Goal: Find specific page/section: Find specific page/section

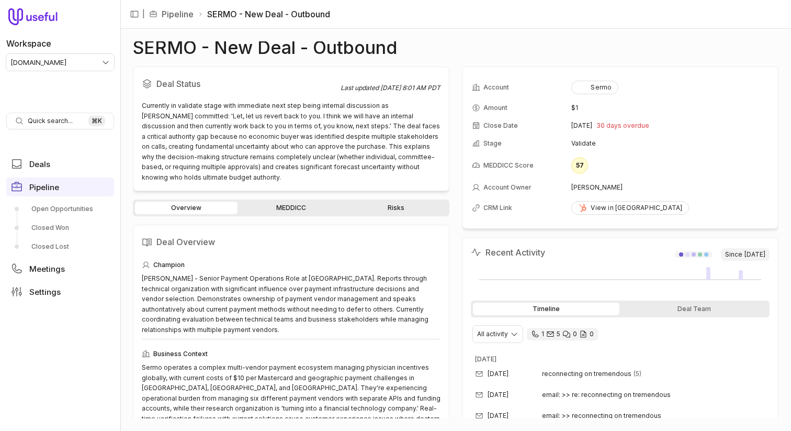
click at [275, 202] on link "MEDDICC" at bounding box center [291, 208] width 103 height 13
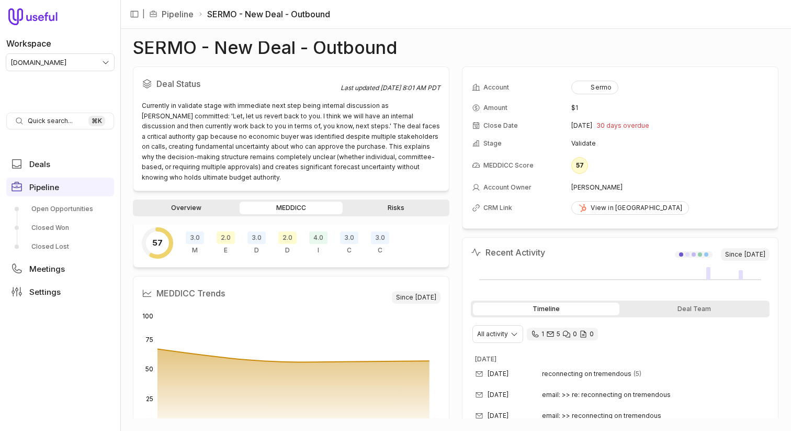
scroll to position [55, 0]
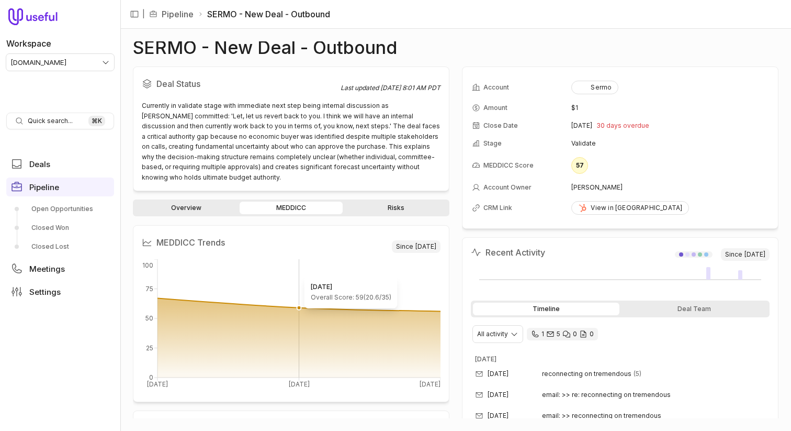
scroll to position [86, 0]
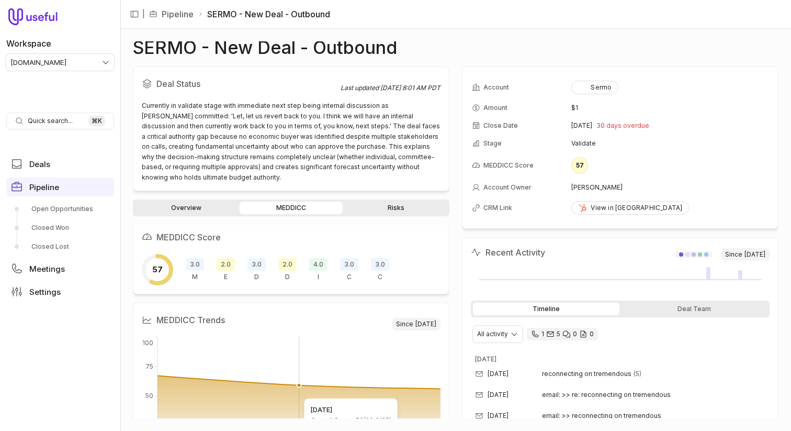
scroll to position [3, 0]
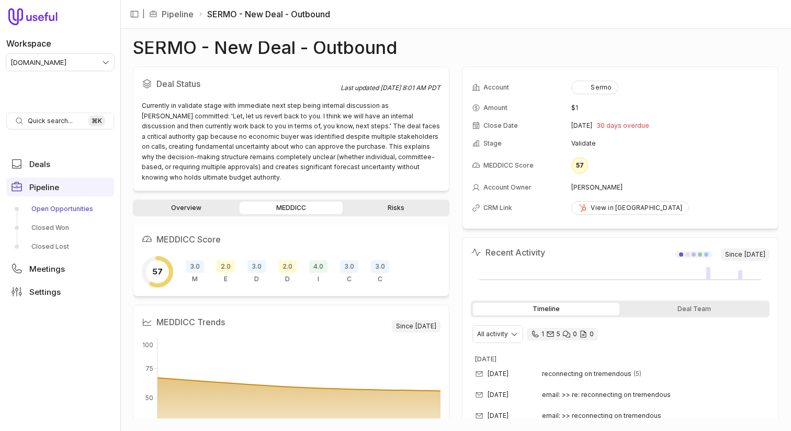
click at [65, 202] on link "Open Opportunities" at bounding box center [60, 208] width 108 height 17
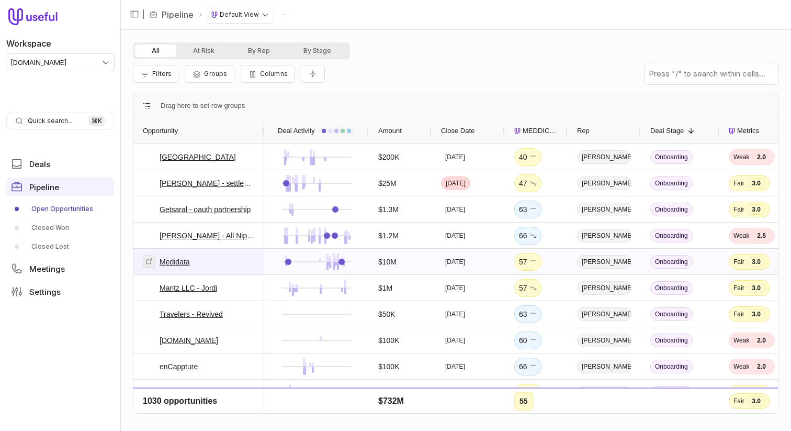
click at [150, 262] on icon at bounding box center [150, 261] width 6 height 6
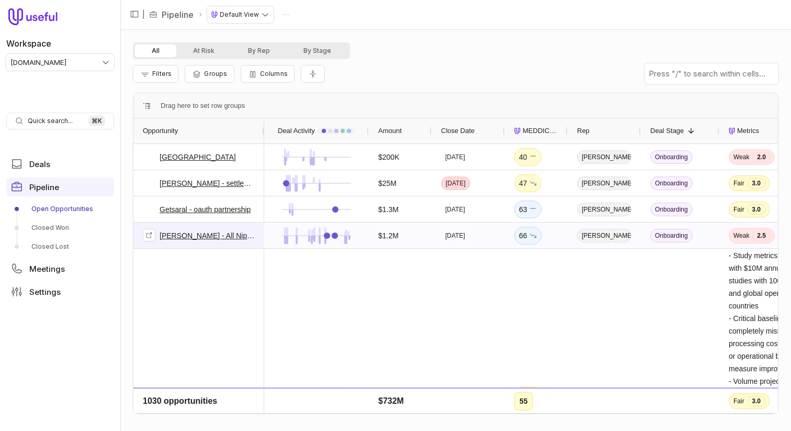
click at [191, 237] on link "ANA - All Nippon Airways" at bounding box center [207, 235] width 95 height 13
click at [193, 234] on link "ANA - All Nippon Airways" at bounding box center [207, 235] width 95 height 13
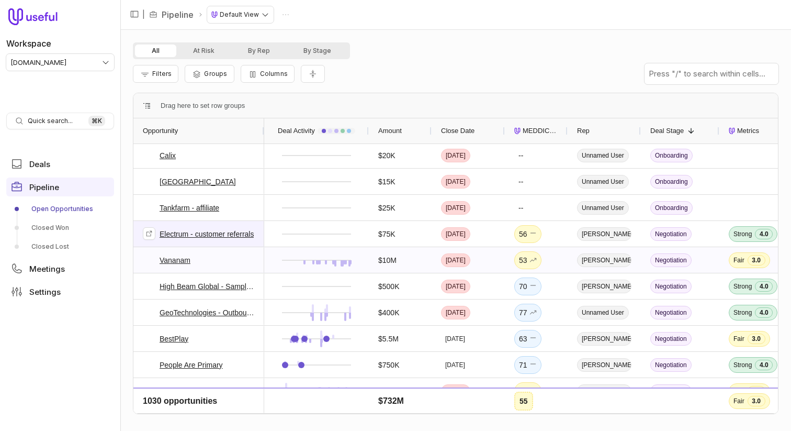
scroll to position [1662, 0]
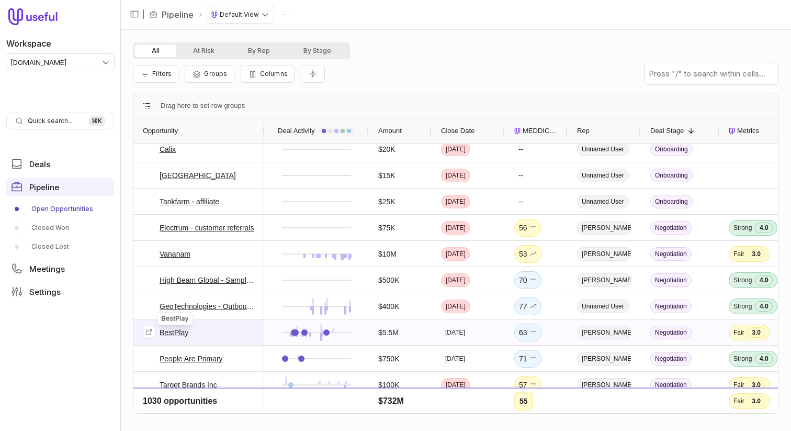
click at [170, 333] on link "BestPlay" at bounding box center [174, 332] width 29 height 13
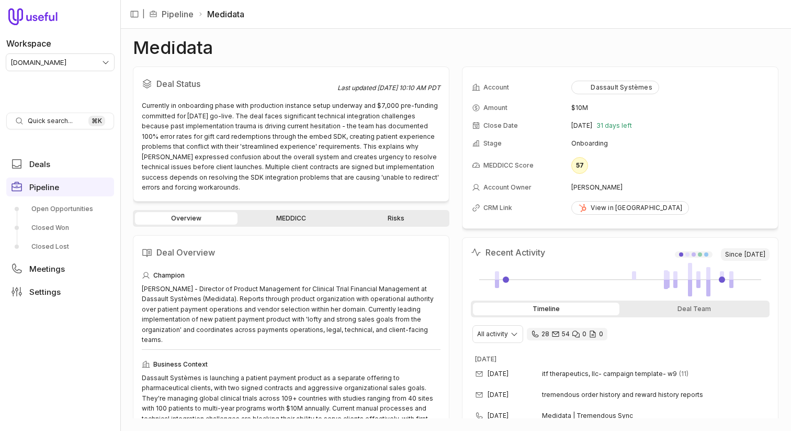
click at [290, 212] on link "MEDDICC" at bounding box center [291, 218] width 103 height 13
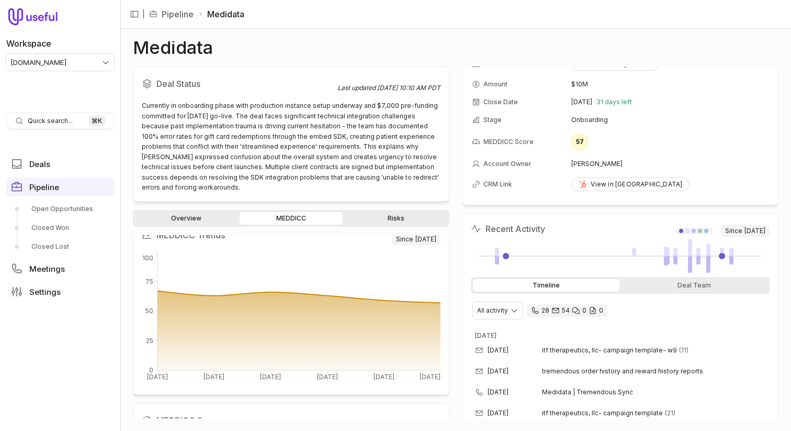
scroll to position [35, 0]
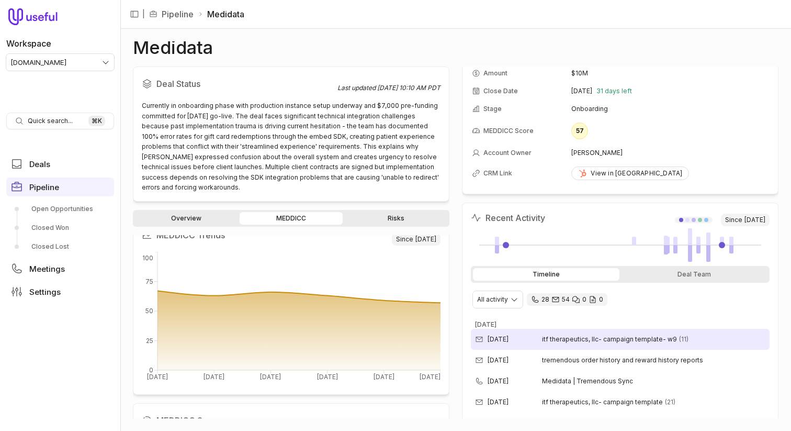
click at [551, 332] on div "Sep 24, 2025 itf therapeutics, llc- campaign template- w9 (11)" at bounding box center [620, 339] width 299 height 21
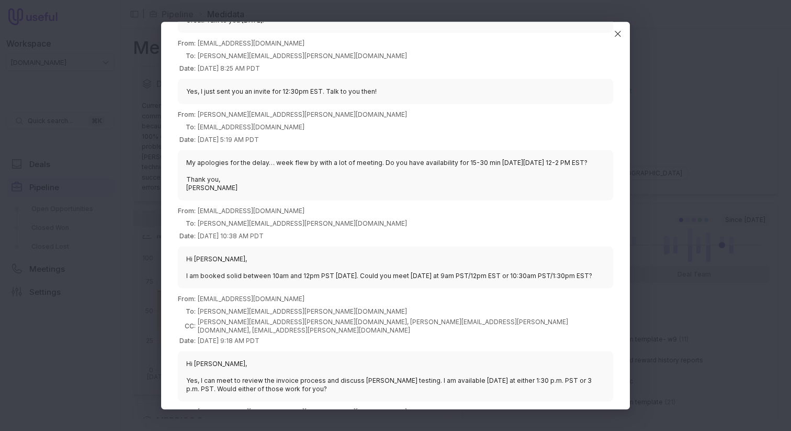
scroll to position [337, 0]
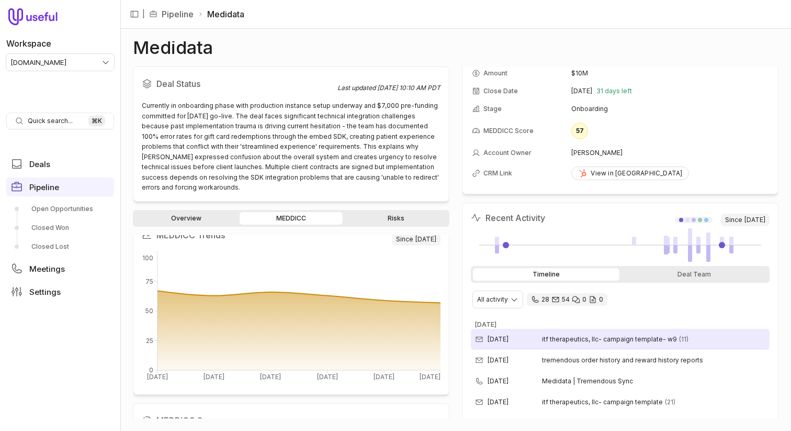
click at [609, 340] on span "itf therapeutics, llc- campaign template- w9" at bounding box center [609, 339] width 135 height 8
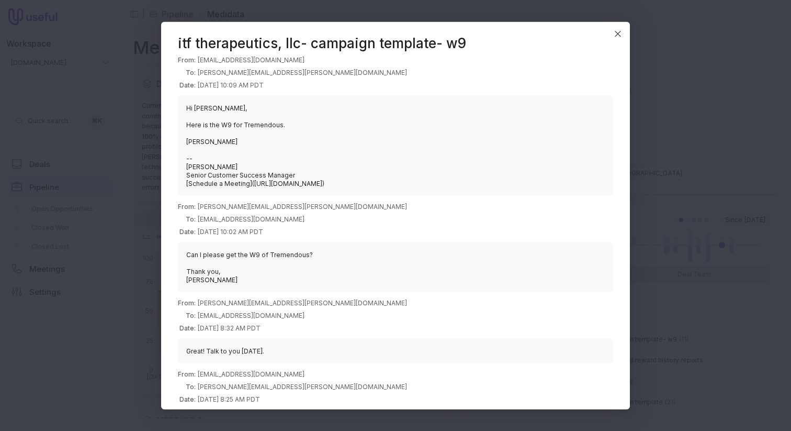
scroll to position [0, 0]
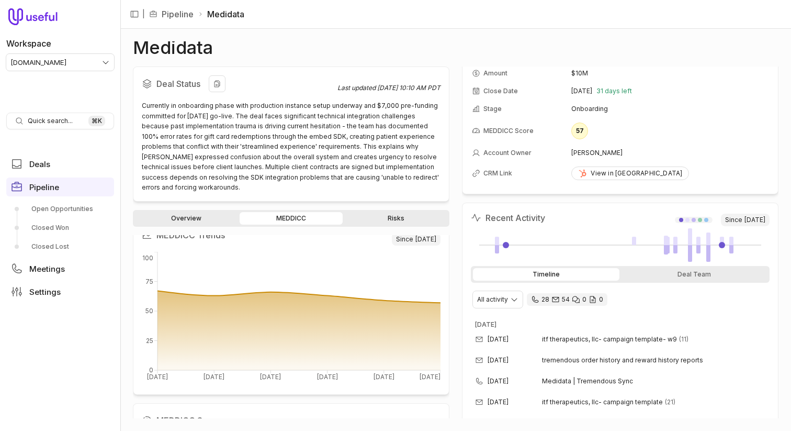
click at [163, 97] on div "Deal Status" at bounding box center [240, 87] width 196 height 25
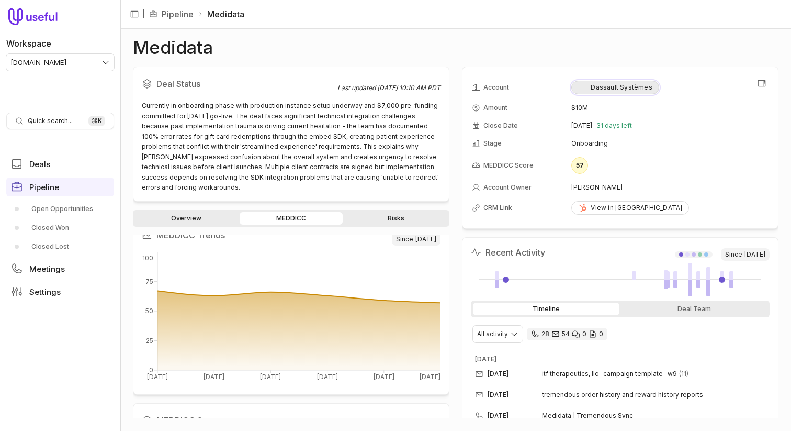
click at [633, 92] on button "Dassault Systèmes" at bounding box center [615, 88] width 87 height 14
click at [761, 86] on icon "View all fields" at bounding box center [762, 83] width 8 height 6
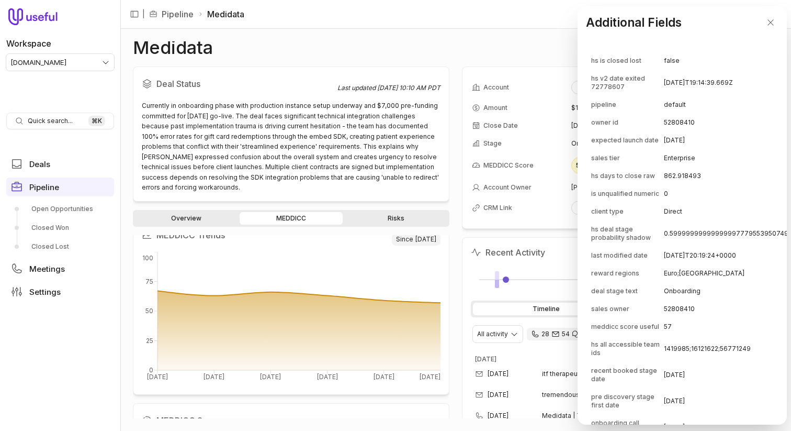
scroll to position [4855, 0]
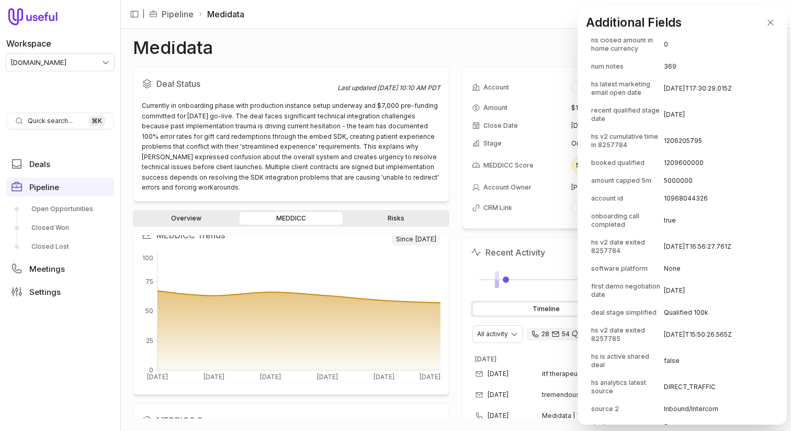
click at [683, 207] on td "10968044326" at bounding box center [788, 198] width 248 height 17
copy td "10968044326"
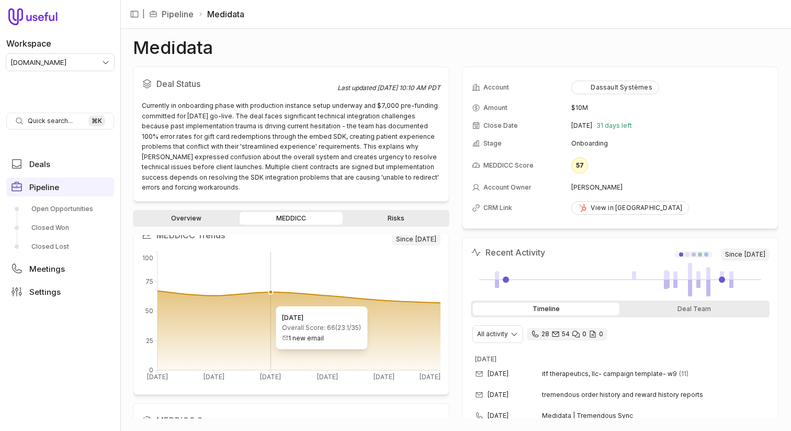
scroll to position [0, 0]
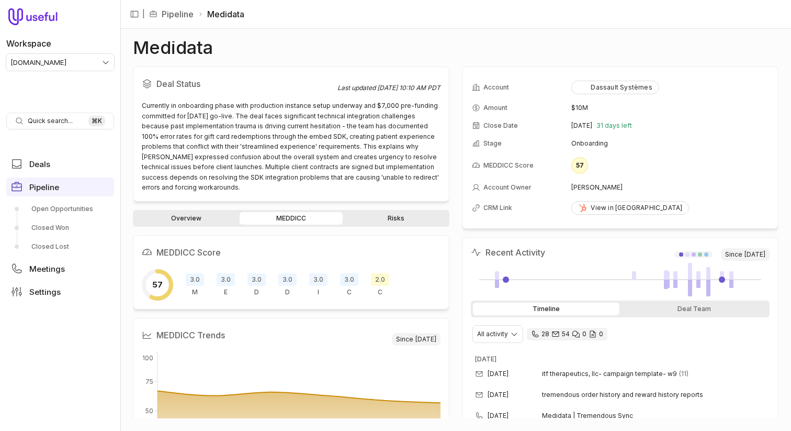
click at [221, 273] on span "3.0" at bounding box center [226, 279] width 18 height 13
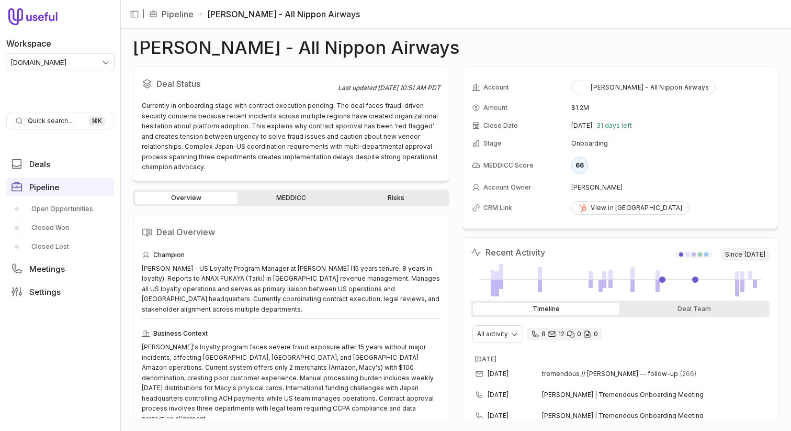
click at [289, 192] on link "MEDDICC" at bounding box center [291, 198] width 103 height 13
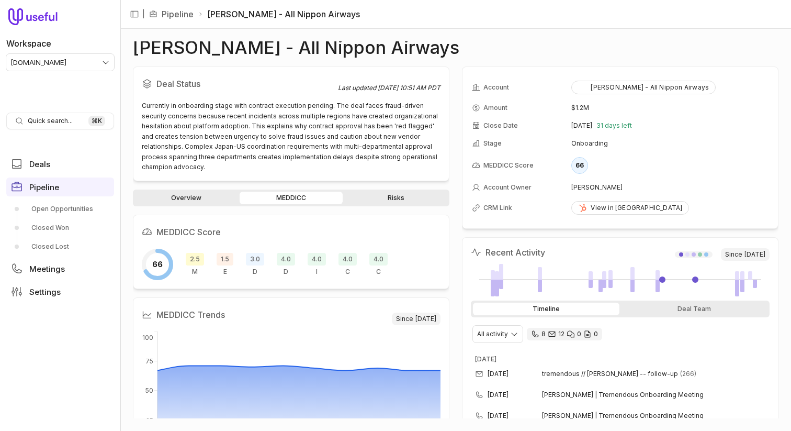
click at [223, 255] on div "1.5 E" at bounding box center [225, 264] width 17 height 23
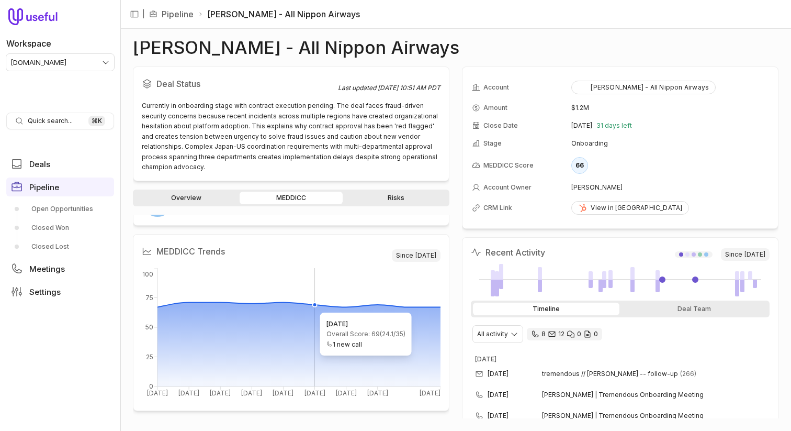
scroll to position [66, 0]
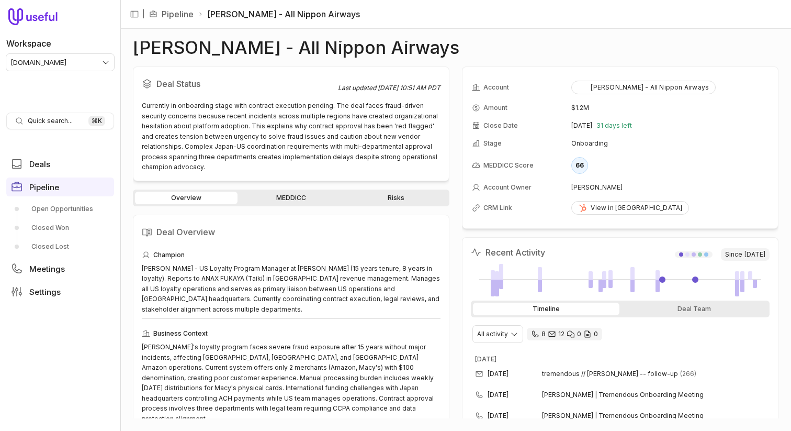
click at [297, 192] on link "MEDDICC" at bounding box center [291, 198] width 103 height 13
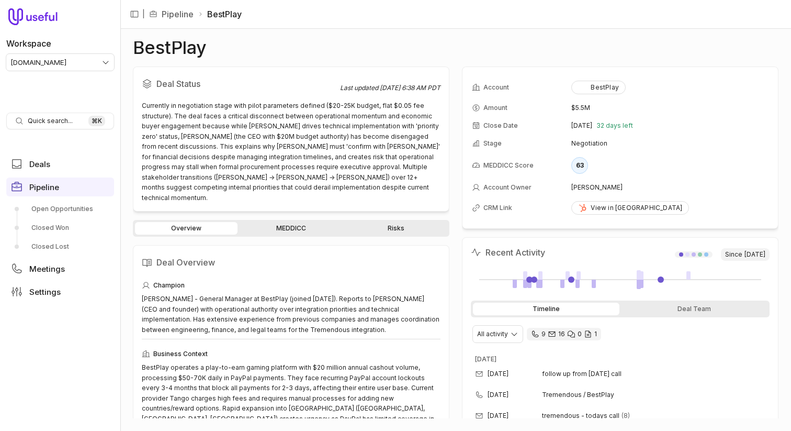
click at [292, 222] on link "MEDDICC" at bounding box center [291, 228] width 103 height 13
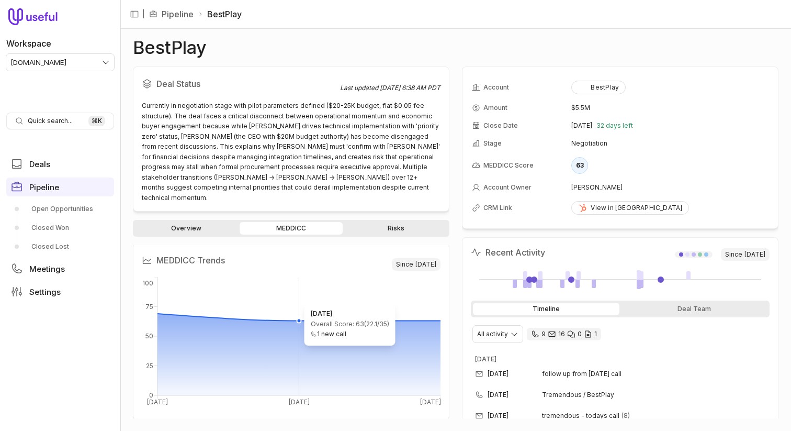
scroll to position [87, 0]
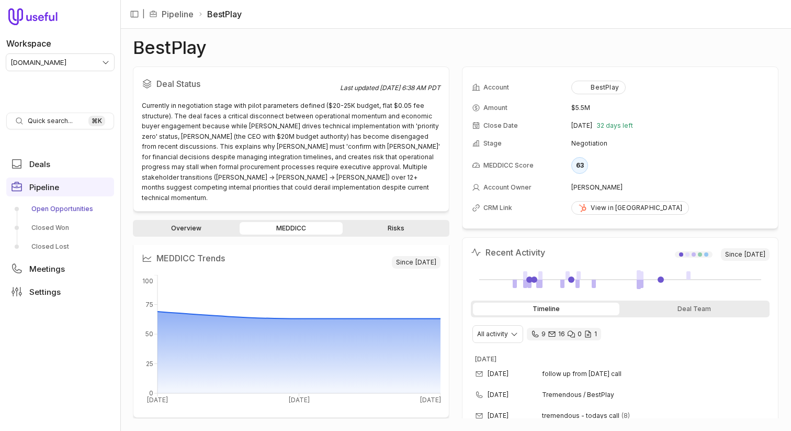
click at [69, 210] on link "Open Opportunities" at bounding box center [60, 208] width 108 height 17
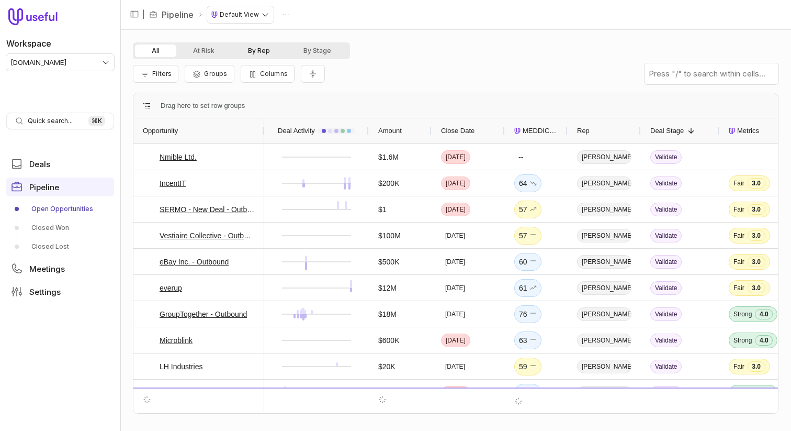
click at [271, 47] on button "By Rep" at bounding box center [258, 50] width 55 height 13
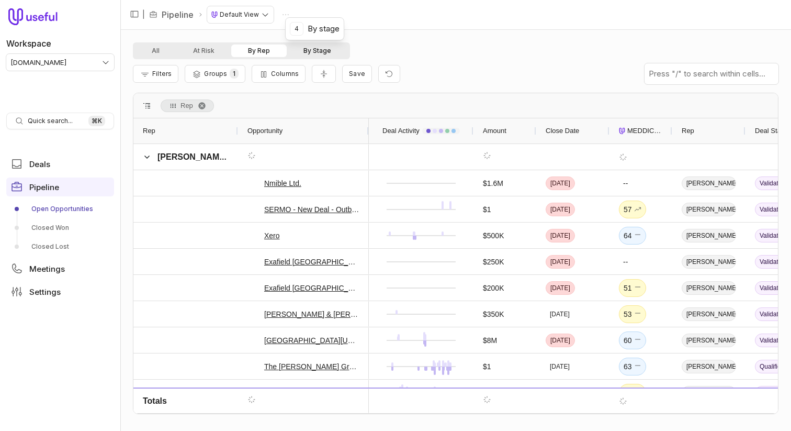
click at [324, 50] on button "By Stage" at bounding box center [317, 50] width 61 height 13
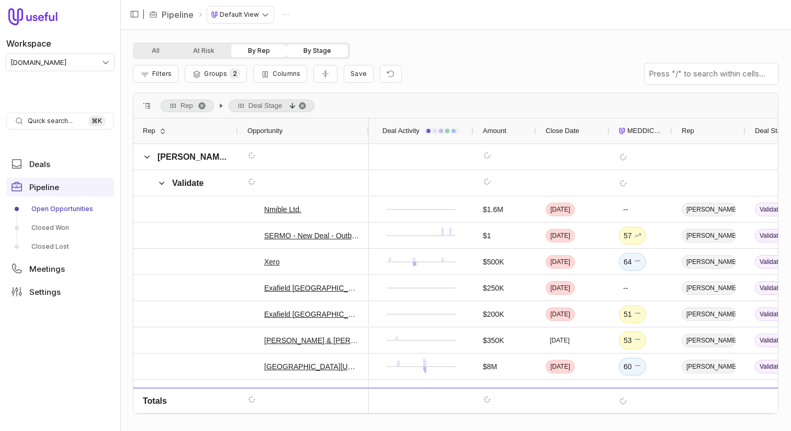
click at [266, 46] on button "By Rep" at bounding box center [258, 50] width 55 height 13
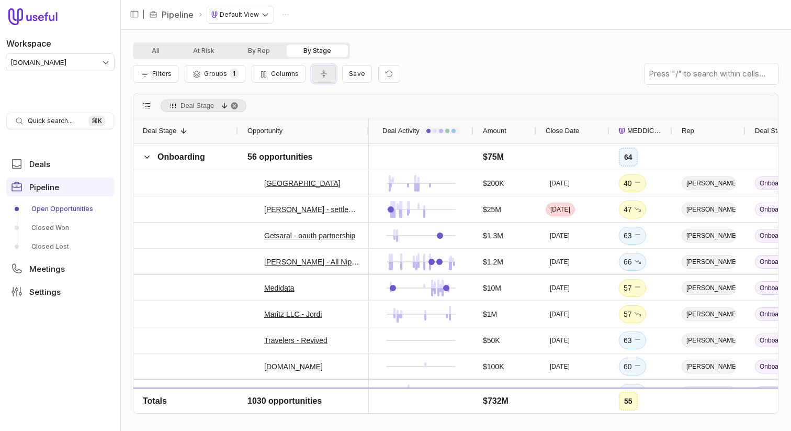
click at [319, 74] on icon "Collapse all rows" at bounding box center [324, 74] width 10 height 8
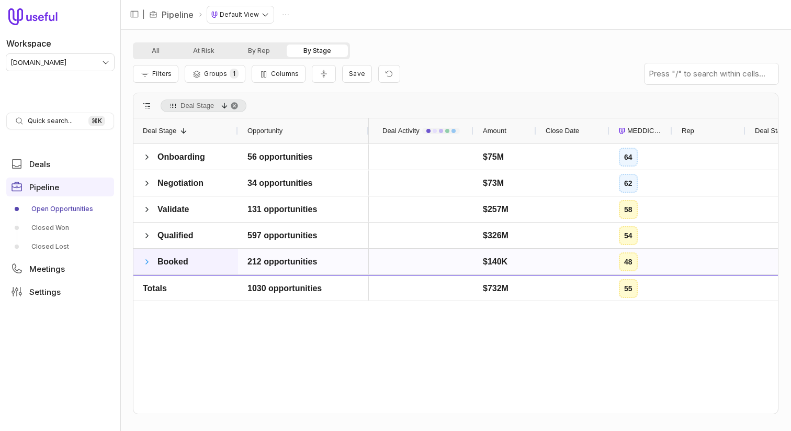
click at [144, 260] on span at bounding box center [147, 262] width 8 height 8
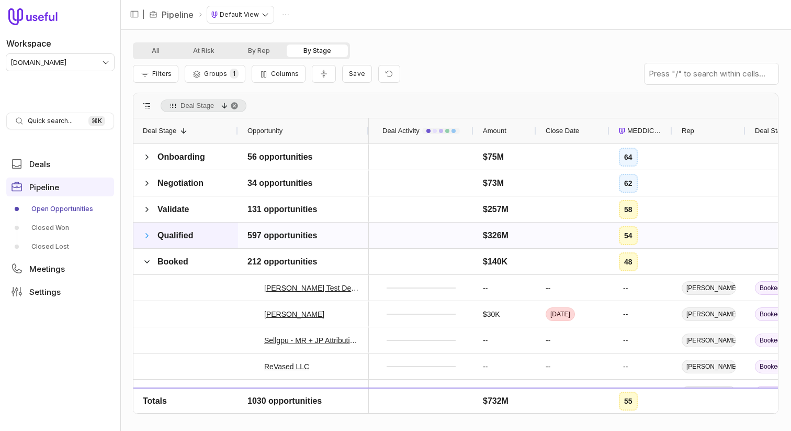
click at [146, 237] on span at bounding box center [147, 235] width 8 height 8
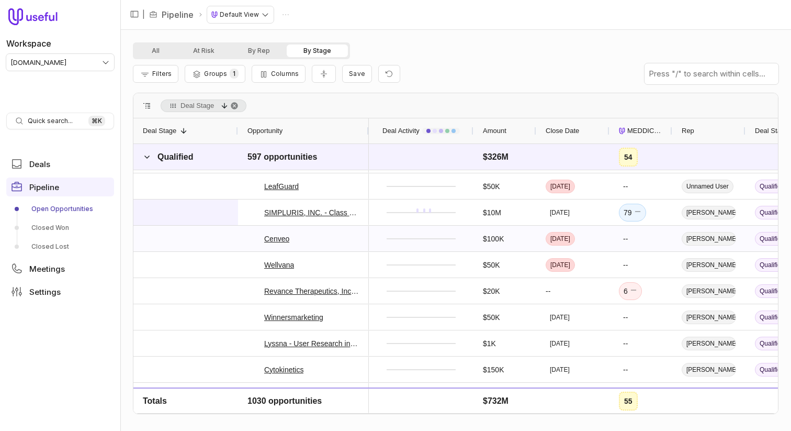
scroll to position [243, 0]
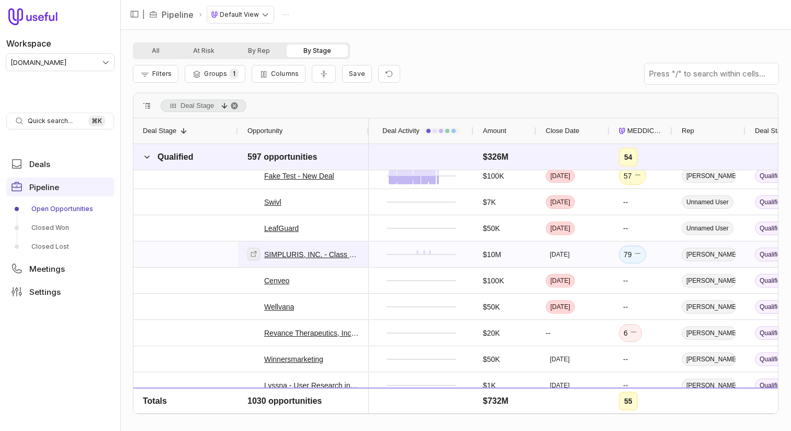
click at [254, 252] on icon at bounding box center [253, 253] width 7 height 7
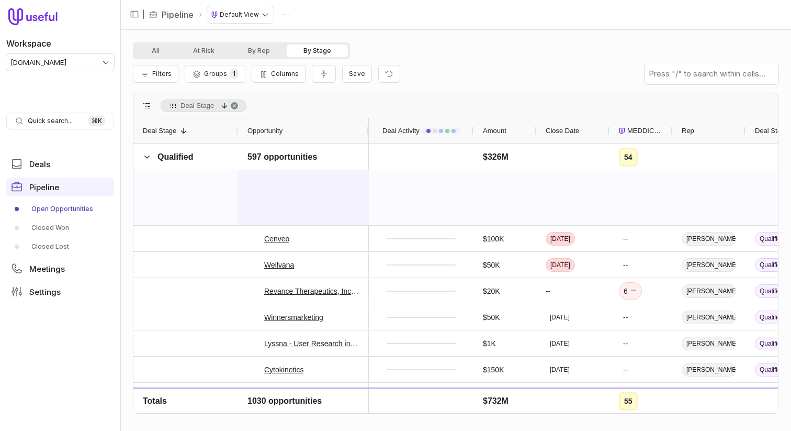
scroll to position [611, 0]
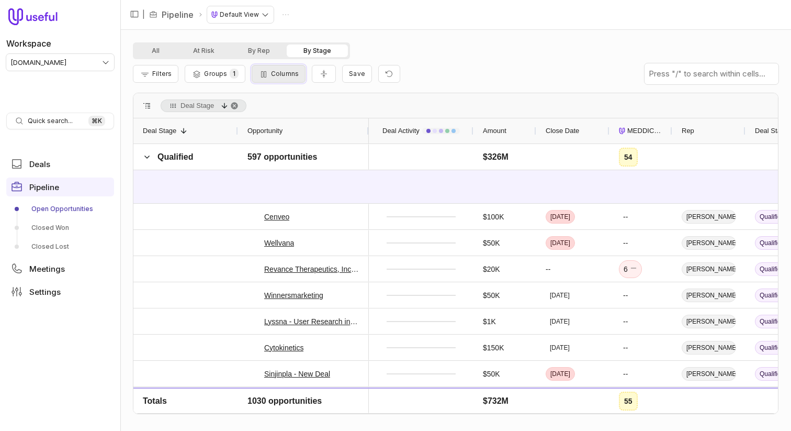
click at [280, 70] on span "Columns" at bounding box center [285, 74] width 28 height 8
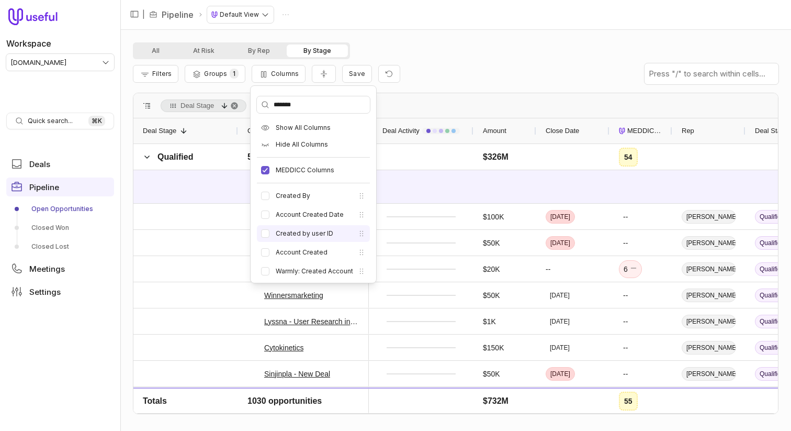
scroll to position [3, 0]
click at [295, 106] on input "*******" at bounding box center [313, 104] width 113 height 17
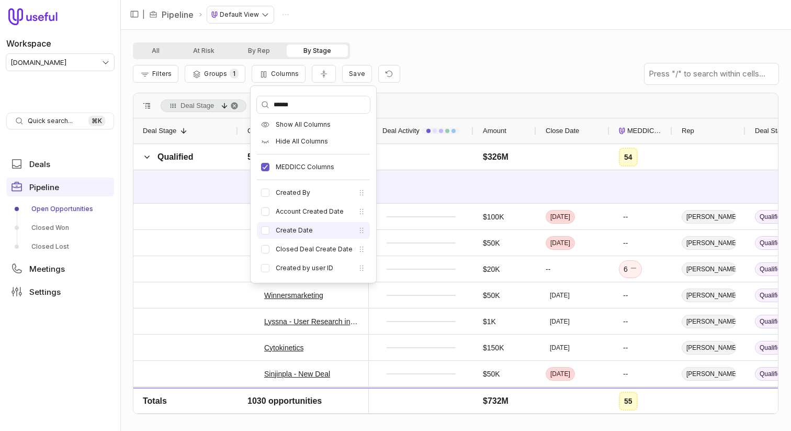
type input "******"
drag, startPoint x: 263, startPoint y: 231, endPoint x: 420, endPoint y: 99, distance: 205.1
click at [263, 231] on button "Create Date" at bounding box center [265, 230] width 8 height 8
click at [422, 84] on div "Filters Groups 1 Columns Save" at bounding box center [456, 73] width 646 height 29
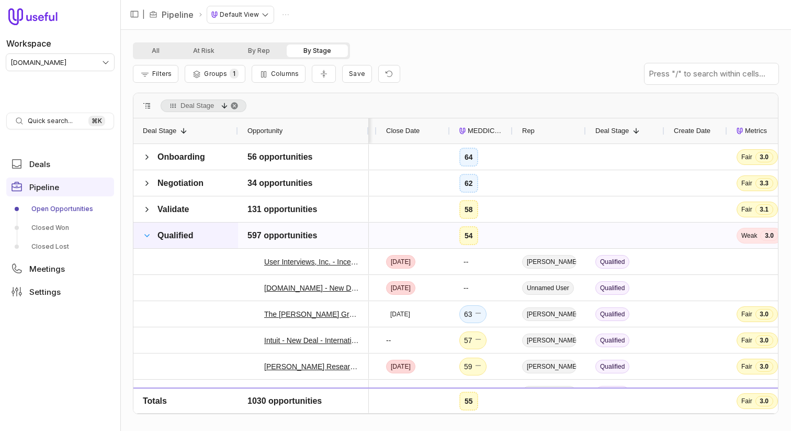
click at [147, 237] on span at bounding box center [147, 235] width 8 height 8
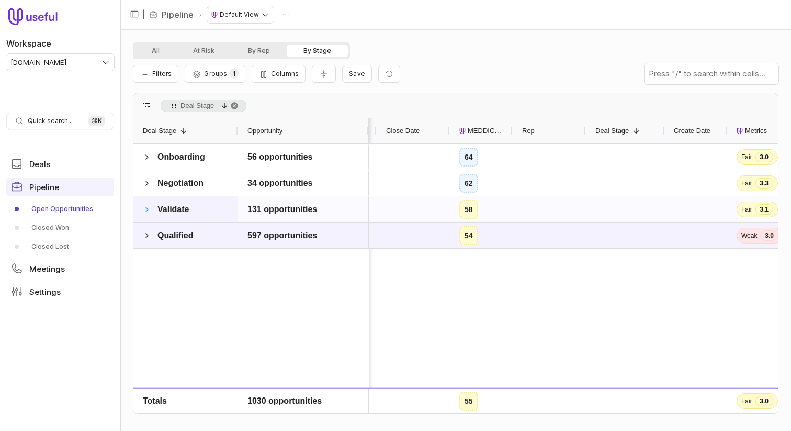
click at [149, 208] on span at bounding box center [147, 209] width 8 height 8
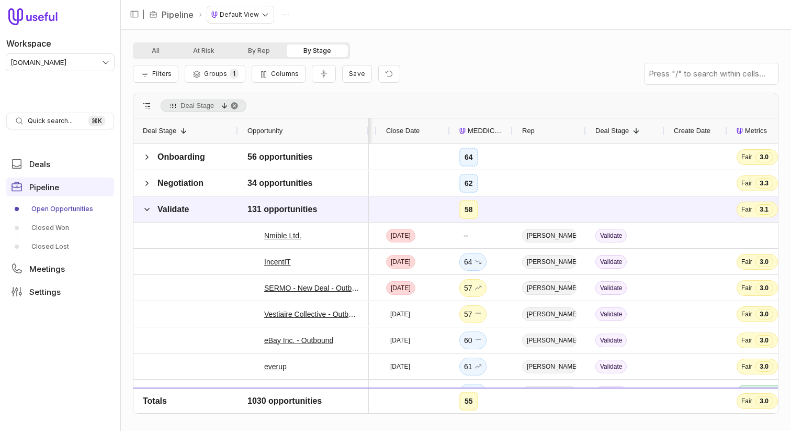
click at [285, 84] on div "Filters Groups 1 Columns Save" at bounding box center [456, 73] width 646 height 29
click at [287, 68] on button "Columns" at bounding box center [279, 74] width 54 height 18
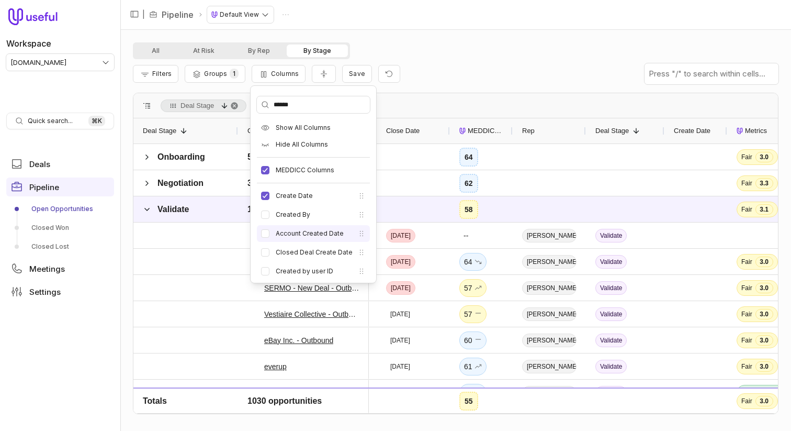
click at [287, 226] on li "Account Created Date" at bounding box center [313, 233] width 113 height 17
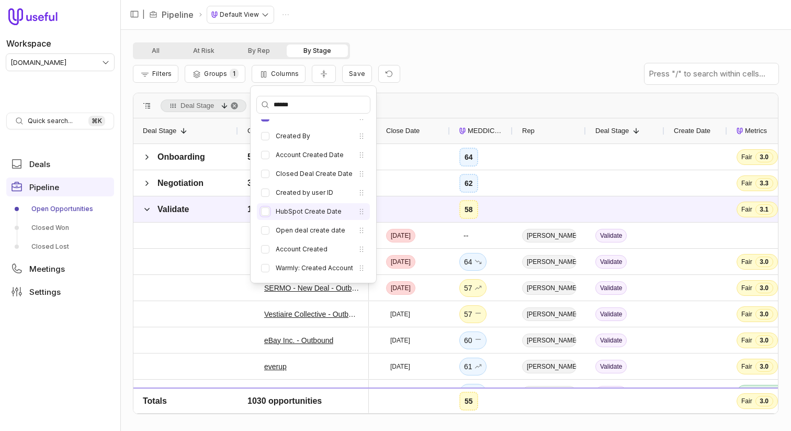
click at [265, 211] on button "HubSpot Create Date" at bounding box center [265, 211] width 8 height 8
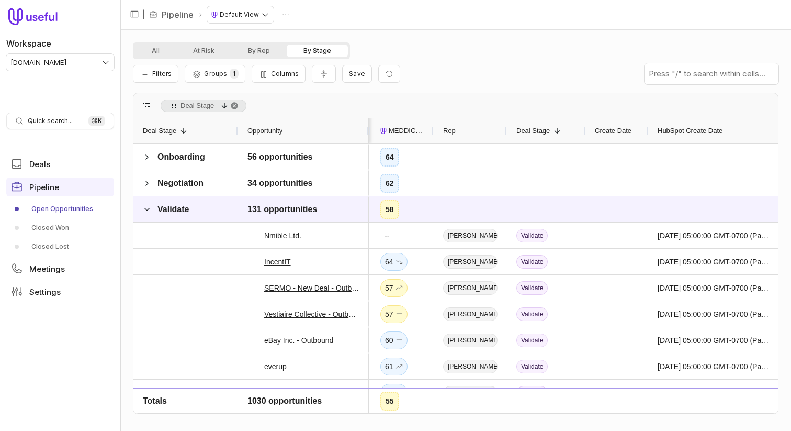
drag, startPoint x: 709, startPoint y: 129, endPoint x: 779, endPoint y: 129, distance: 70.1
click at [779, 129] on div "All At Risk By Rep By Stage Filters Groups 1 Columns Save - Jason Jastrzemski (…" at bounding box center [455, 230] width 671 height 401
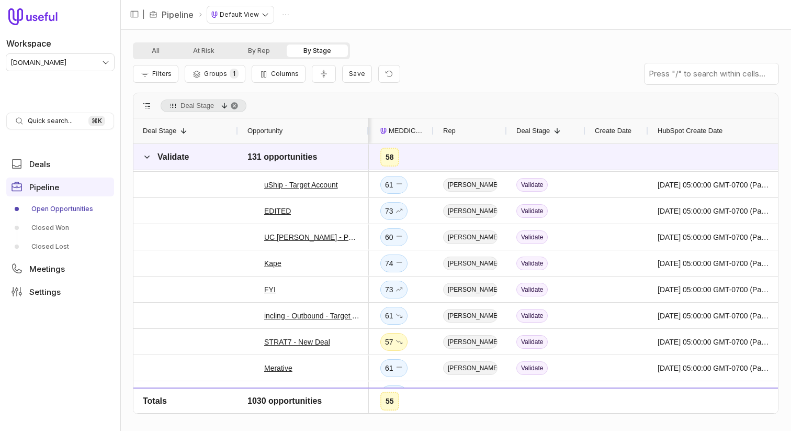
click at [688, 135] on span "HubSpot Create Date" at bounding box center [690, 131] width 65 height 13
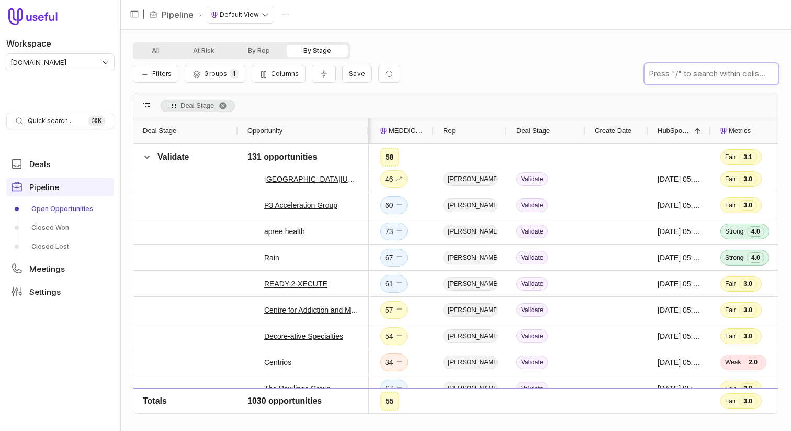
click at [691, 76] on input "text" at bounding box center [712, 73] width 134 height 21
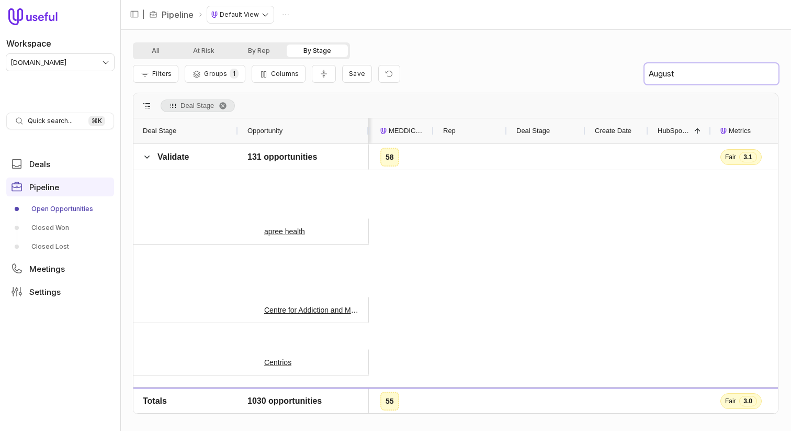
click at [675, 77] on input "August" at bounding box center [712, 73] width 134 height 21
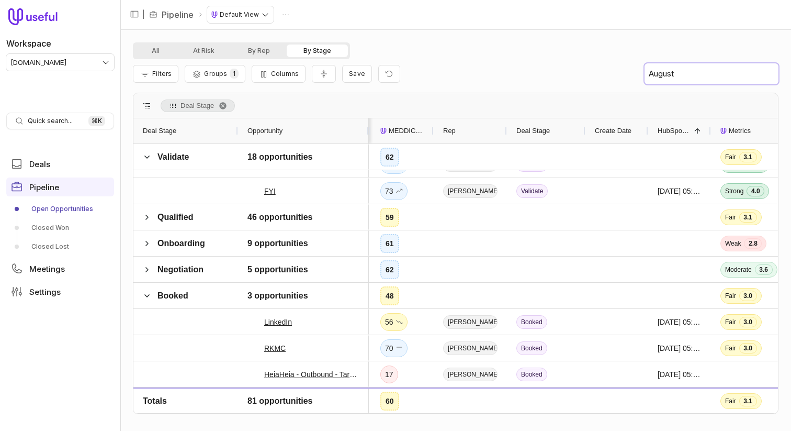
type input "August"
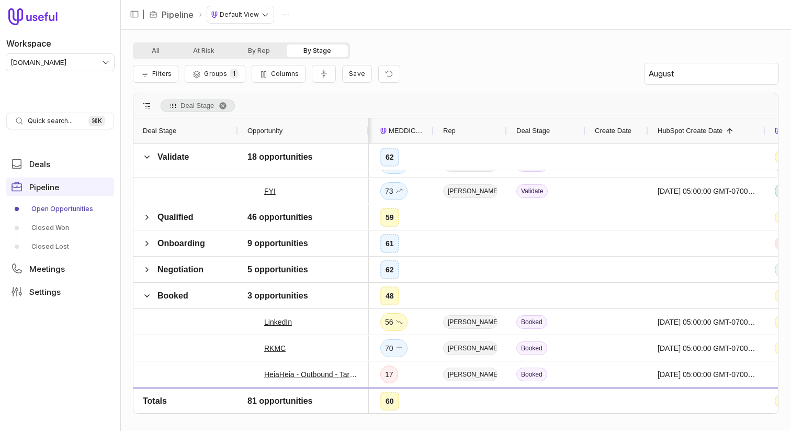
drag, startPoint x: 709, startPoint y: 130, endPoint x: 763, endPoint y: 130, distance: 54.4
click at [763, 130] on div at bounding box center [765, 130] width 4 height 25
click at [698, 73] on input "August" at bounding box center [712, 73] width 134 height 21
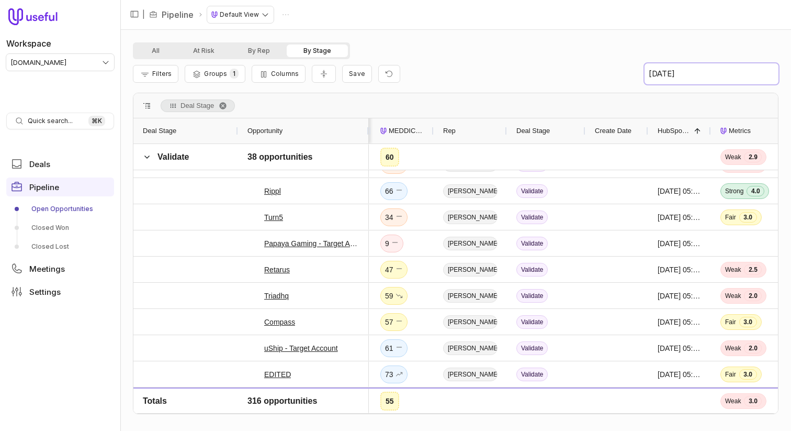
type input "Aug 2"
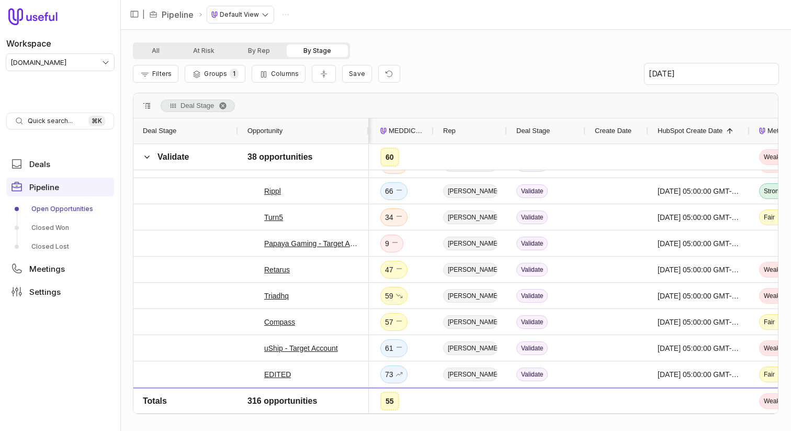
drag, startPoint x: 709, startPoint y: 130, endPoint x: 755, endPoint y: 128, distance: 46.1
click at [752, 128] on div at bounding box center [749, 130] width 4 height 25
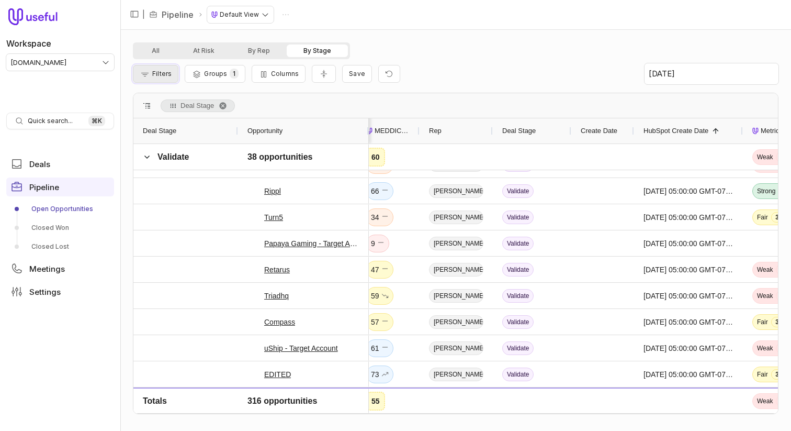
click at [158, 71] on span "Filters" at bounding box center [161, 74] width 19 height 8
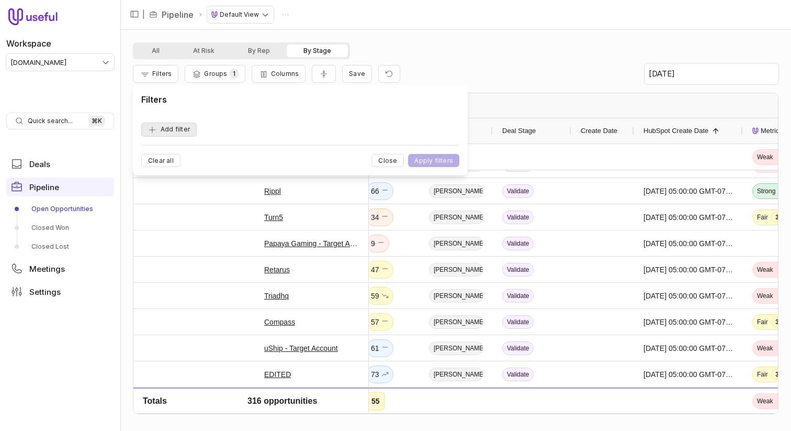
click at [176, 126] on button "Add filter" at bounding box center [168, 129] width 55 height 14
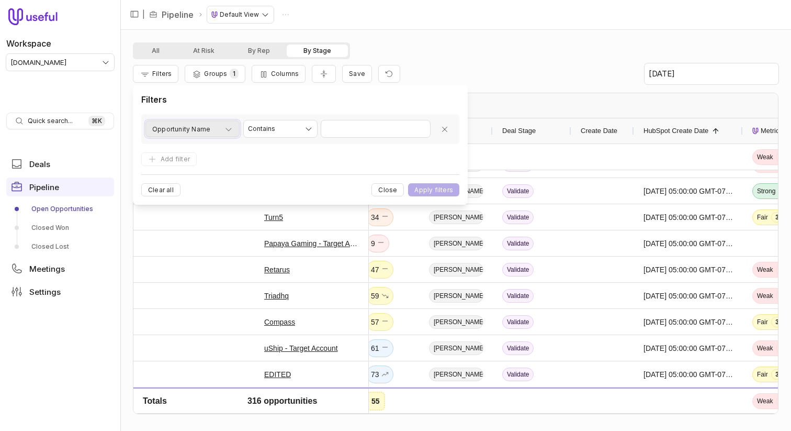
click at [189, 131] on span "Opportunity Name" at bounding box center [181, 129] width 58 height 13
type input "**********"
click at [407, 131] on input "text" at bounding box center [373, 128] width 70 height 13
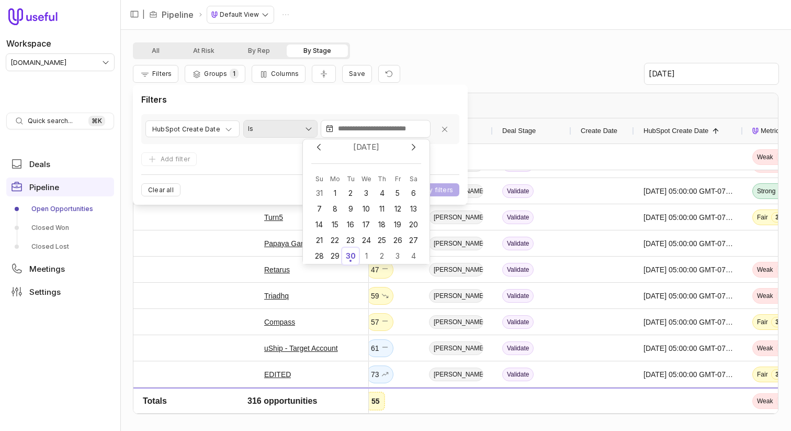
click at [312, 131] on html "Workspace tremendous.com Quick search... ⌘ K Deals Pipeline Open Opportunities …" at bounding box center [395, 215] width 791 height 431
select select "**********"
click at [377, 128] on input "text" at bounding box center [373, 128] width 70 height 13
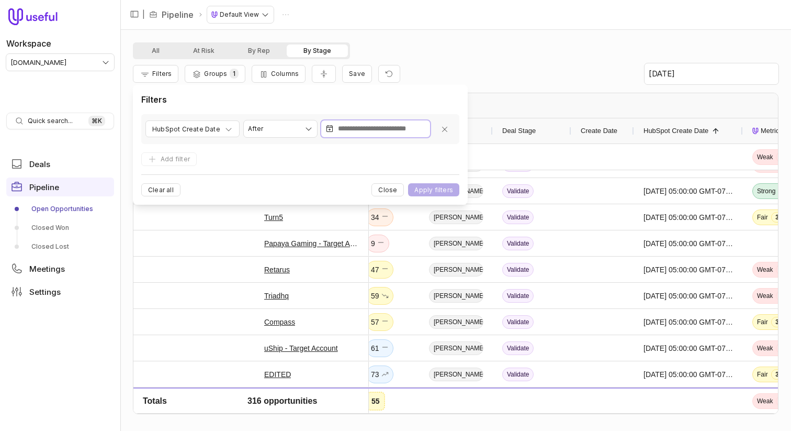
click at [377, 128] on input "text" at bounding box center [373, 128] width 70 height 13
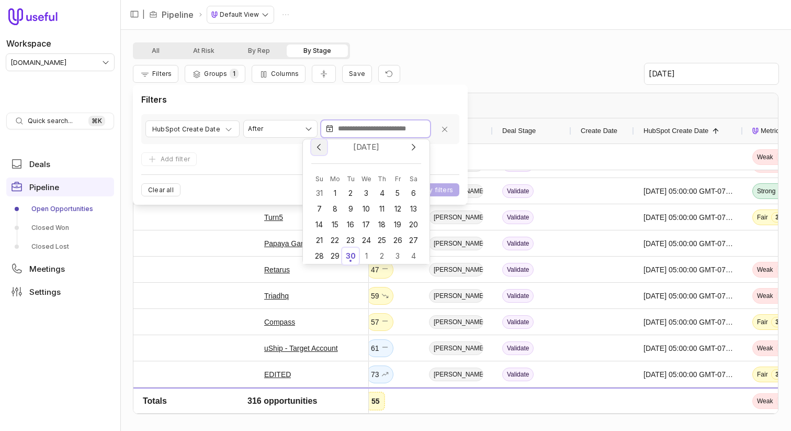
click at [316, 144] on icon "Previous month" at bounding box center [319, 146] width 9 height 9
click at [396, 222] on div "15" at bounding box center [398, 225] width 16 height 16
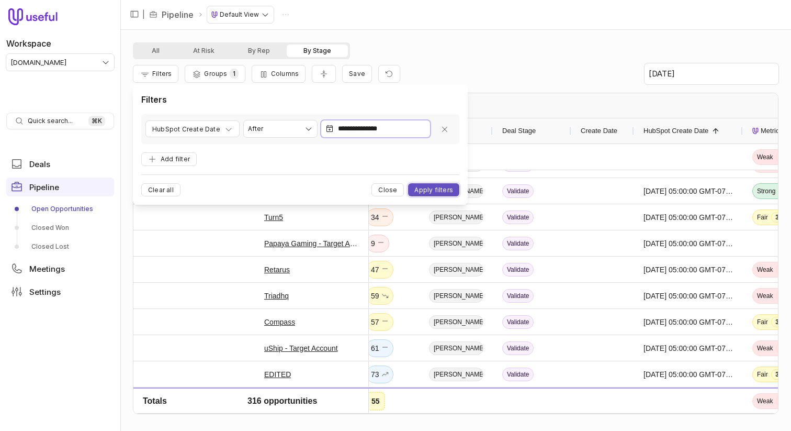
click at [435, 193] on button "Apply filters" at bounding box center [433, 189] width 51 height 13
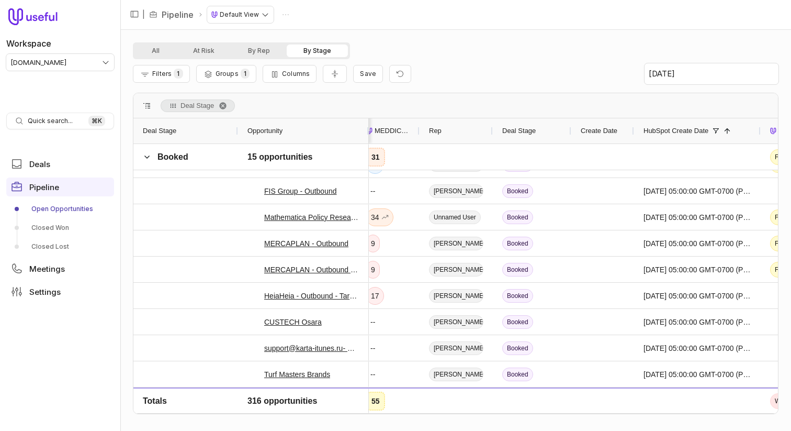
drag, startPoint x: 696, startPoint y: 130, endPoint x: 759, endPoint y: 130, distance: 63.9
click at [759, 130] on div at bounding box center [760, 130] width 4 height 25
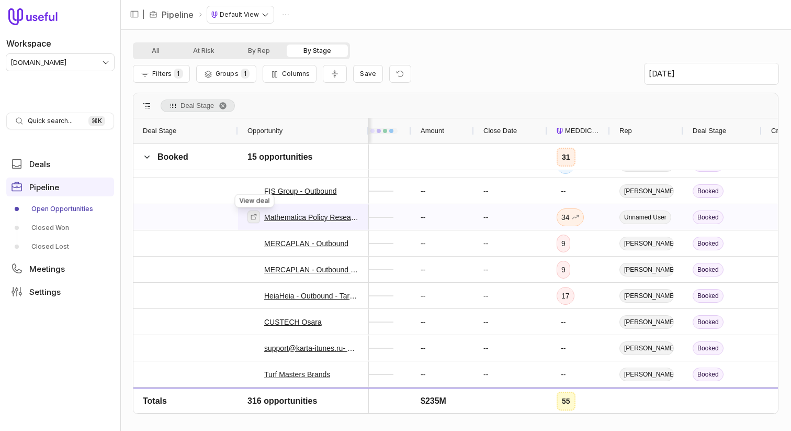
click at [253, 216] on icon at bounding box center [253, 216] width 7 height 7
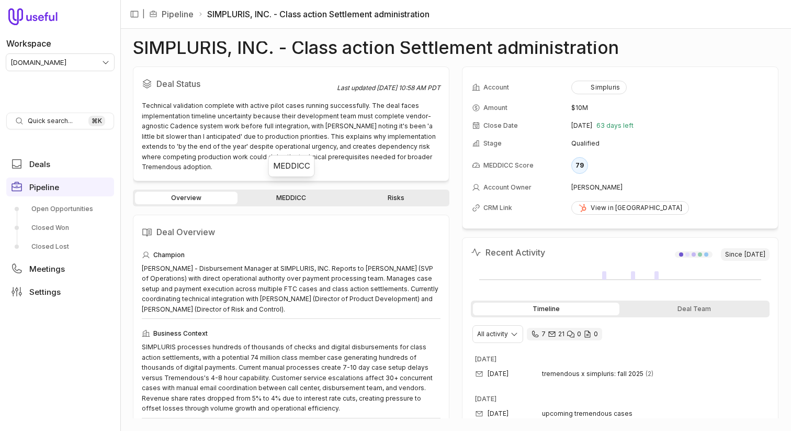
click at [293, 192] on link "MEDDICC" at bounding box center [291, 198] width 103 height 13
click at [287, 192] on link "MEDDICC" at bounding box center [291, 198] width 103 height 13
click at [765, 88] on button "View all fields" at bounding box center [762, 83] width 16 height 16
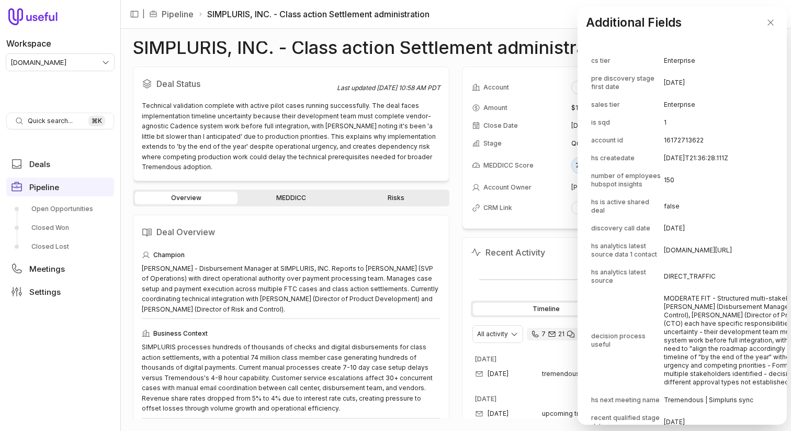
scroll to position [577, 0]
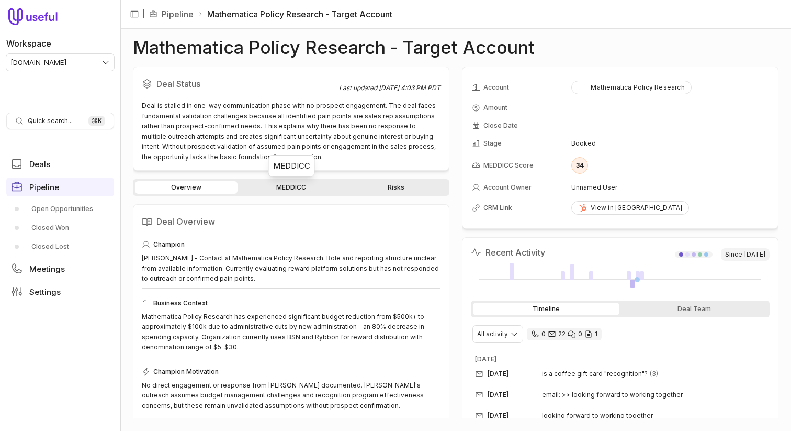
click at [294, 187] on link "MEDDICC" at bounding box center [291, 187] width 103 height 13
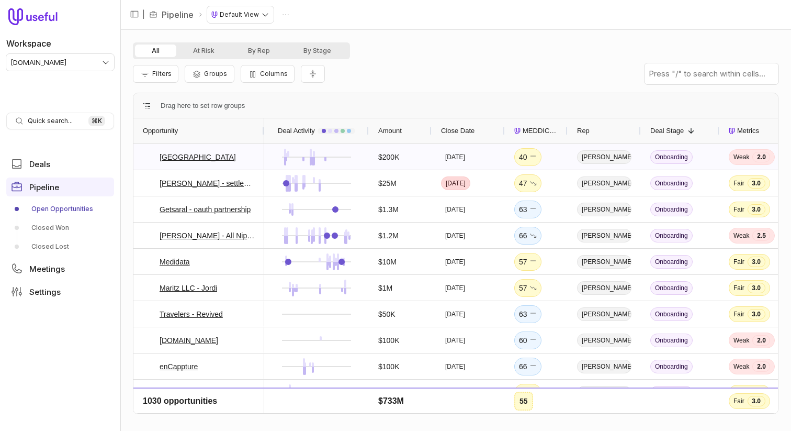
click at [72, 61] on html "Workspace [DOMAIN_NAME] Quick search... ⌘ K Deals Pipeline Open Opportunities C…" at bounding box center [395, 215] width 791 height 431
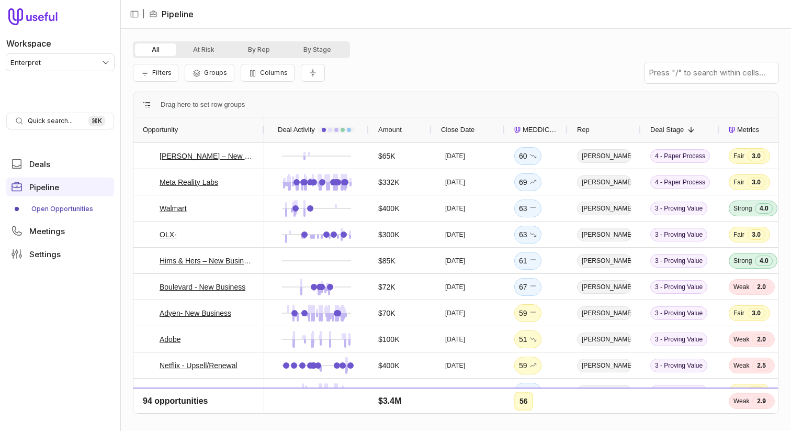
click at [64, 60] on html "Workspace Enterpret Quick search... ⌘ K Deals Pipeline Open Opportunities Meeti…" at bounding box center [395, 215] width 791 height 431
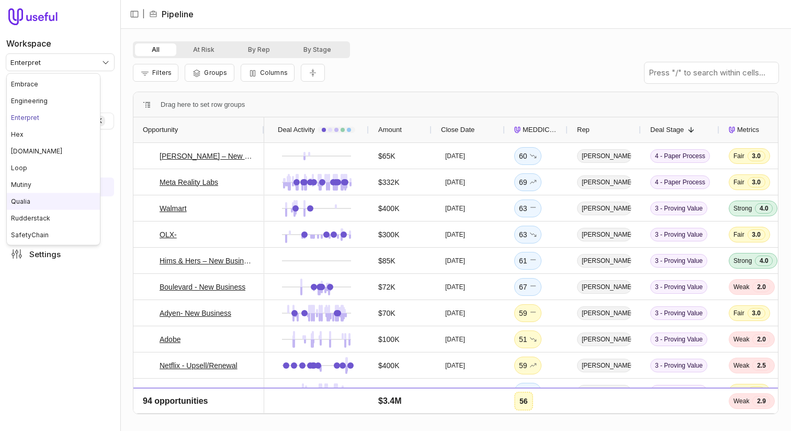
scroll to position [18, 0]
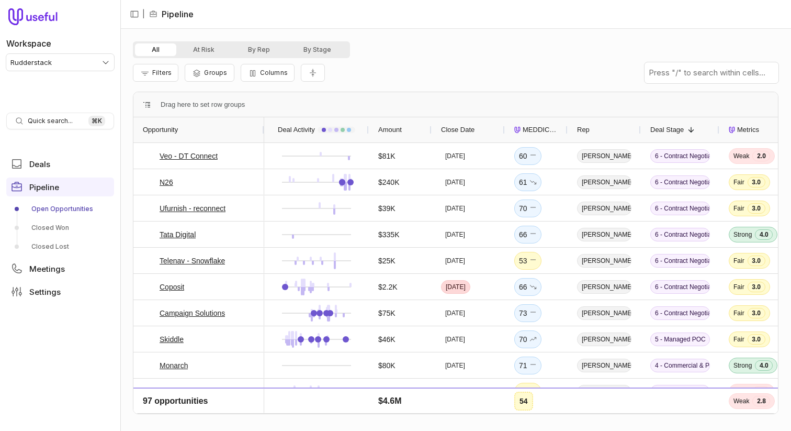
click at [62, 62] on html "Workspace Rudderstack Quick search... ⌘ K Deals Pipeline Open Opportunities Clo…" at bounding box center [395, 215] width 791 height 431
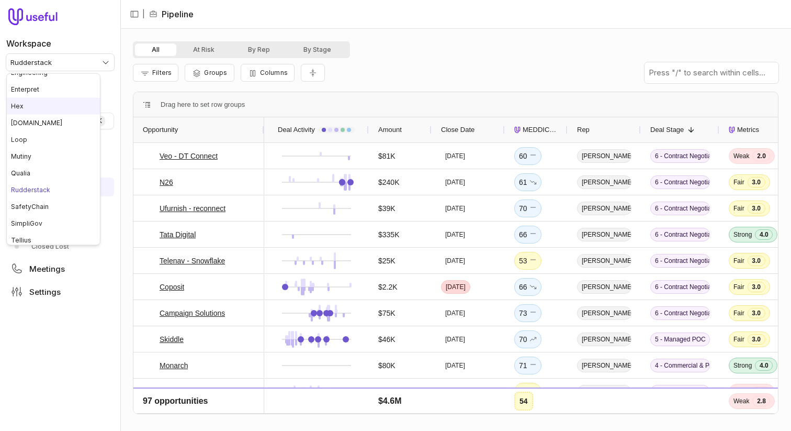
scroll to position [64, 0]
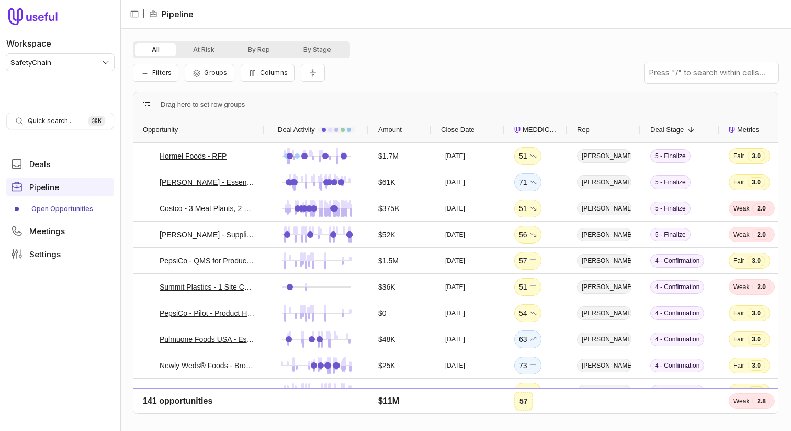
click at [77, 63] on html "Workspace SafetyChain Quick search... ⌘ K Deals Pipeline Open Opportunities Mee…" at bounding box center [395, 215] width 791 height 431
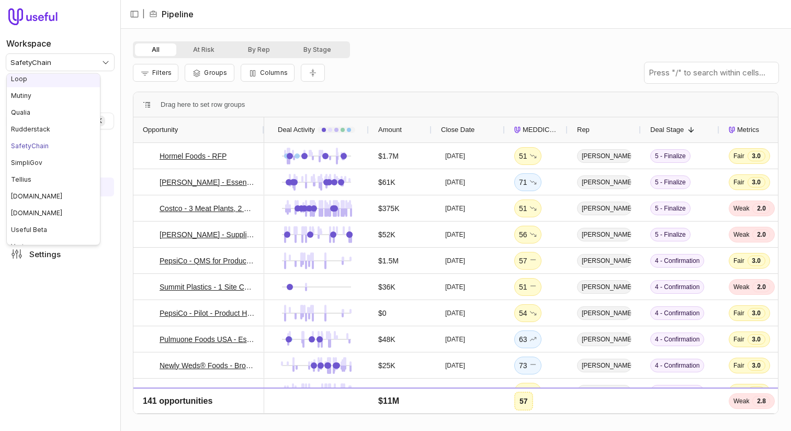
scroll to position [144, 0]
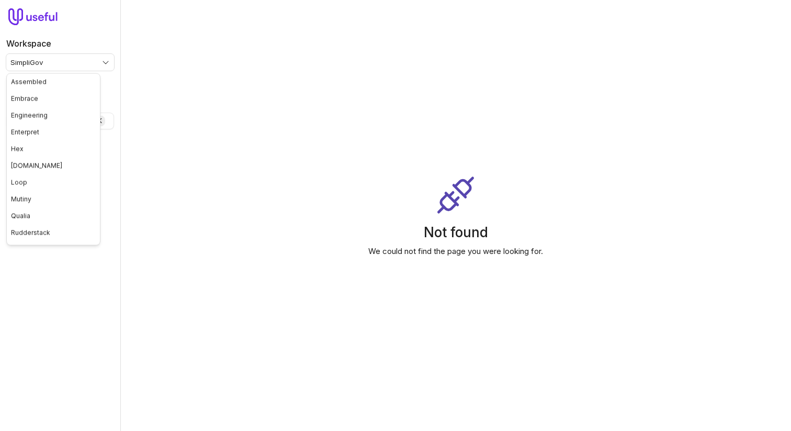
click at [42, 66] on html "Workspace SimpliGov Quick search... ⌘ K Meetings Settings Not found We could no…" at bounding box center [395, 215] width 791 height 431
click at [82, 60] on html "Workspace tremendous.com Quick search... ⌘ K Meetings Settings Not found We cou…" at bounding box center [395, 215] width 791 height 431
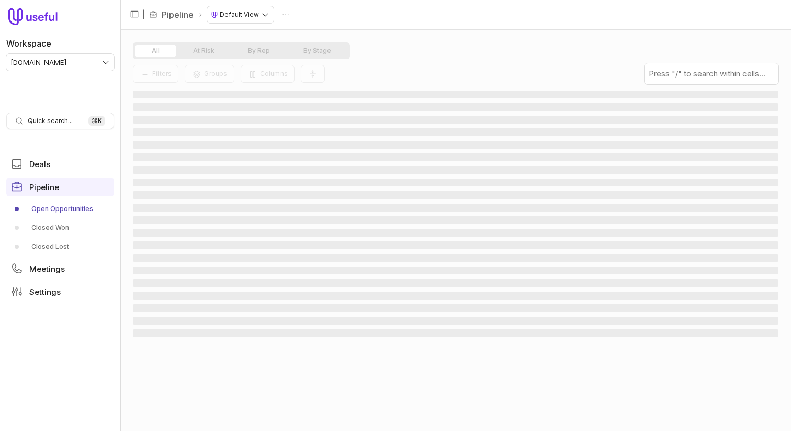
click at [58, 57] on html "Workspace [DOMAIN_NAME] Quick search... ⌘ K Deals Pipeline Open Opportunities C…" at bounding box center [395, 215] width 791 height 431
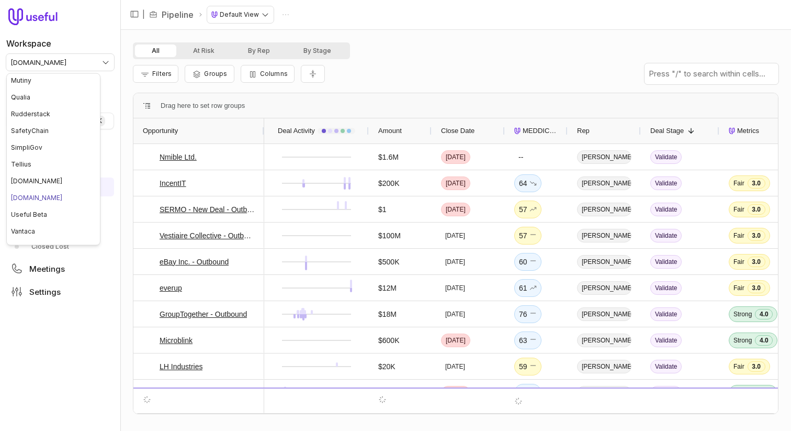
scroll to position [147, 0]
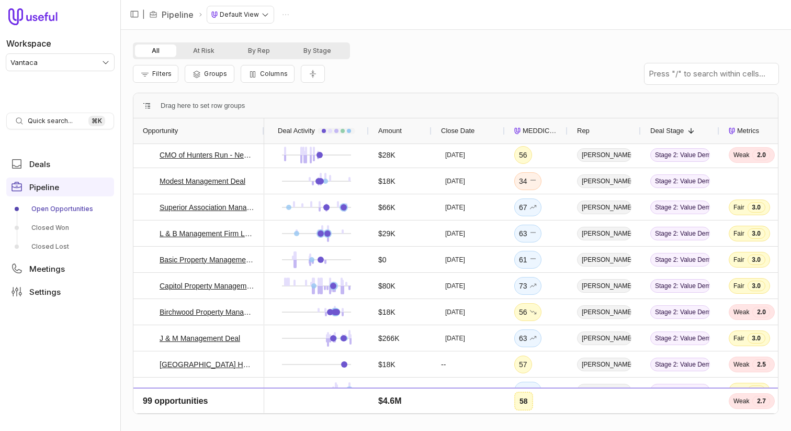
scroll to position [1307, 0]
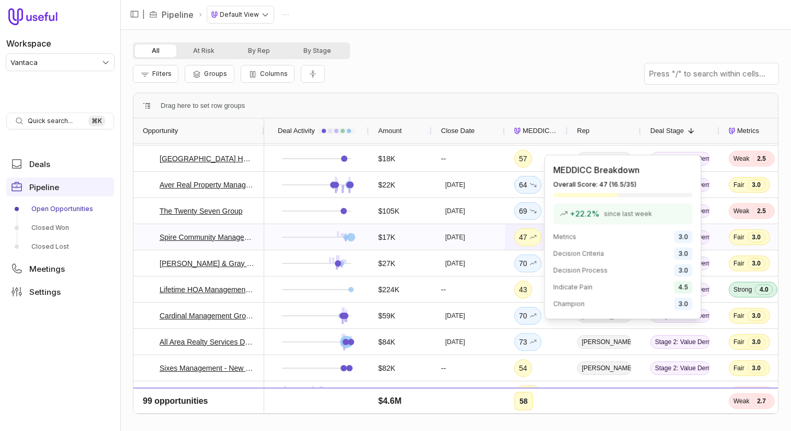
click at [524, 237] on div "47" at bounding box center [528, 237] width 18 height 13
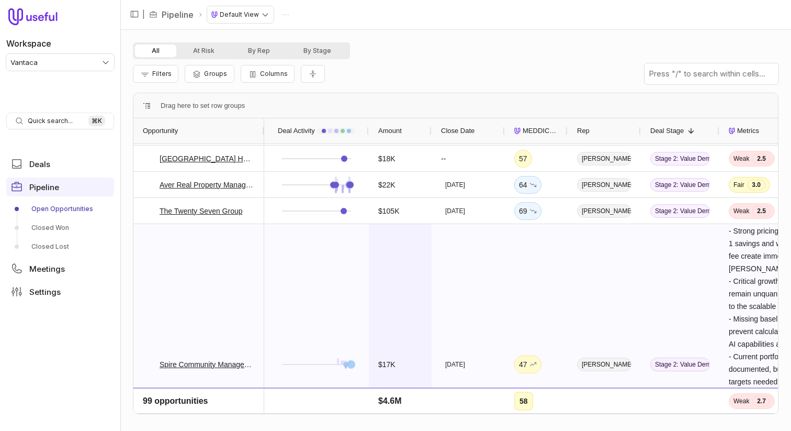
click at [370, 272] on div "$17K" at bounding box center [400, 364] width 63 height 280
